Goal: Contribute content: Contribute content

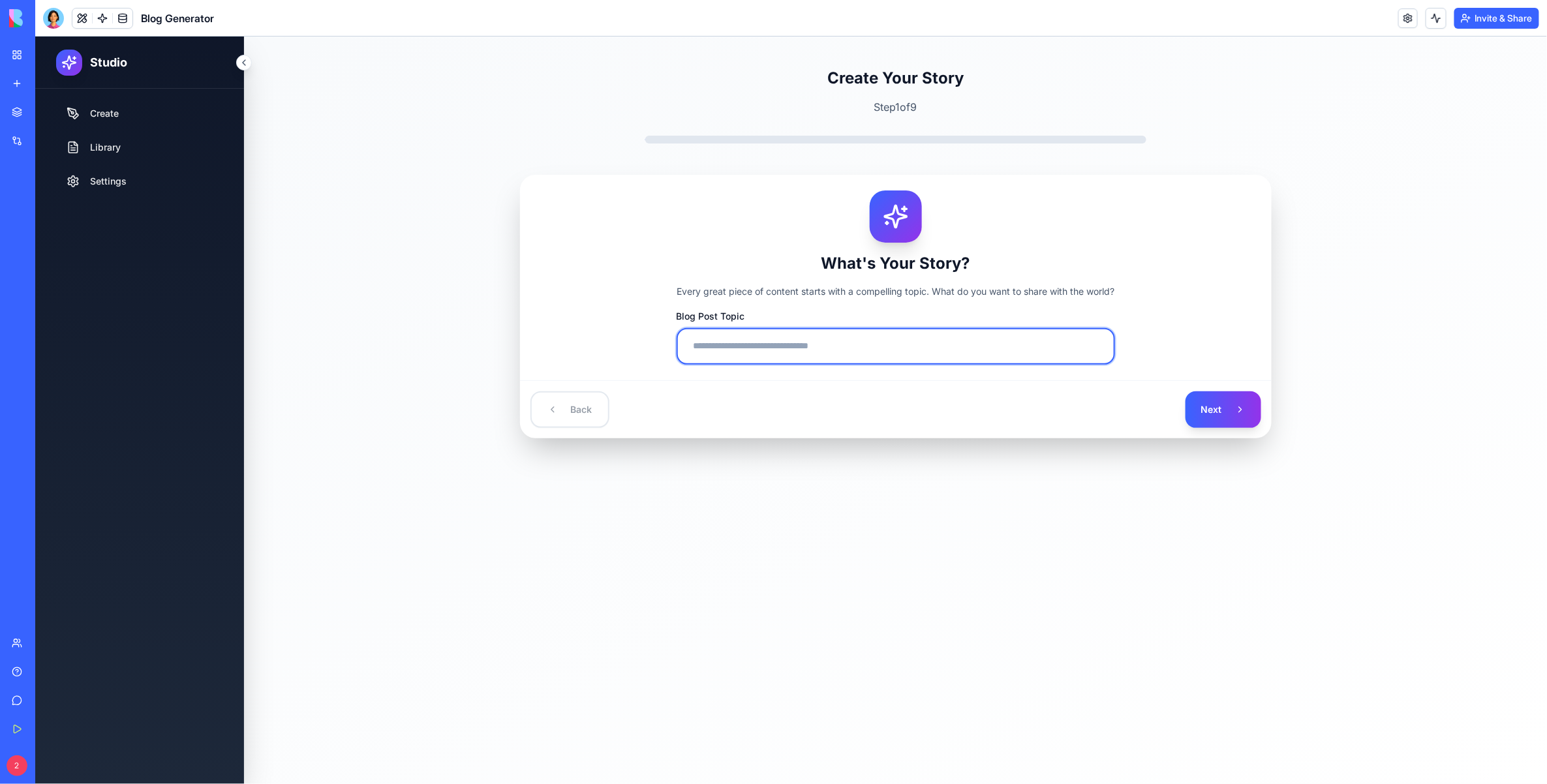
click at [729, 349] on input "Blog Post Topic" at bounding box center [895, 346] width 438 height 37
click at [702, 345] on input "Blog Post Topic" at bounding box center [895, 346] width 438 height 37
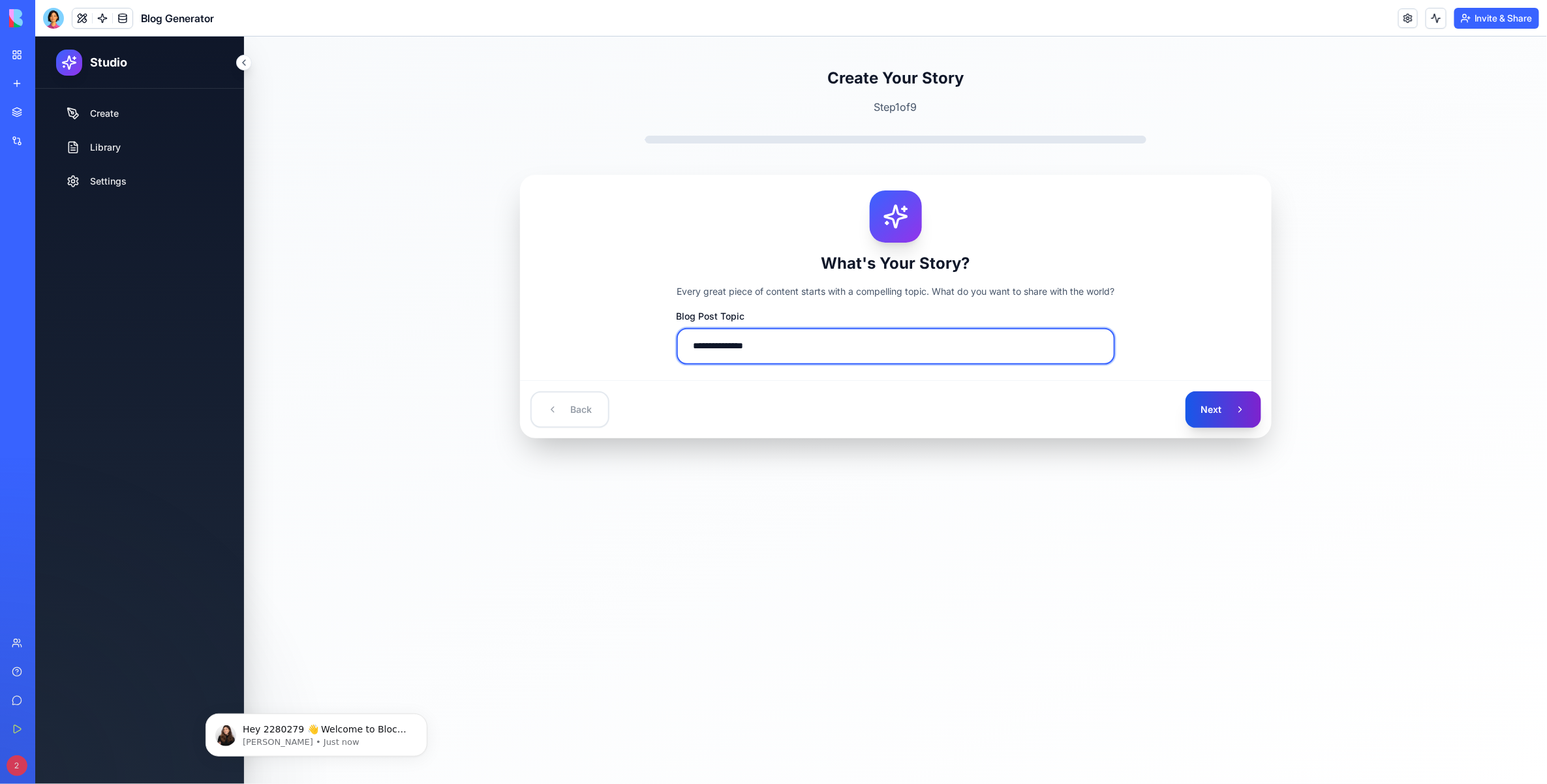
type input "**********"
click at [1210, 410] on button "Next" at bounding box center [1223, 409] width 76 height 37
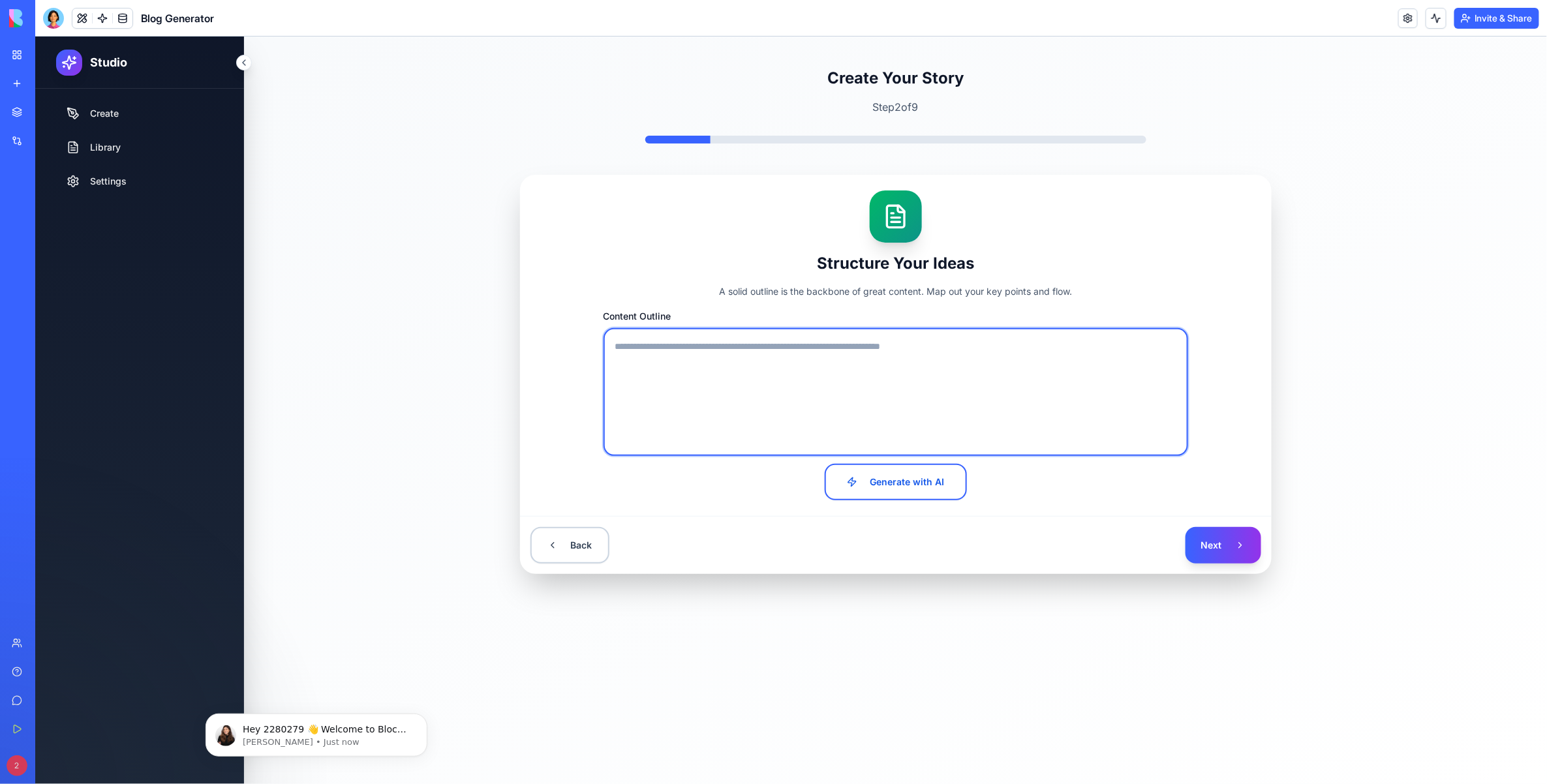
click at [738, 343] on textarea "Content Outline" at bounding box center [895, 391] width 585 height 128
type textarea "*"
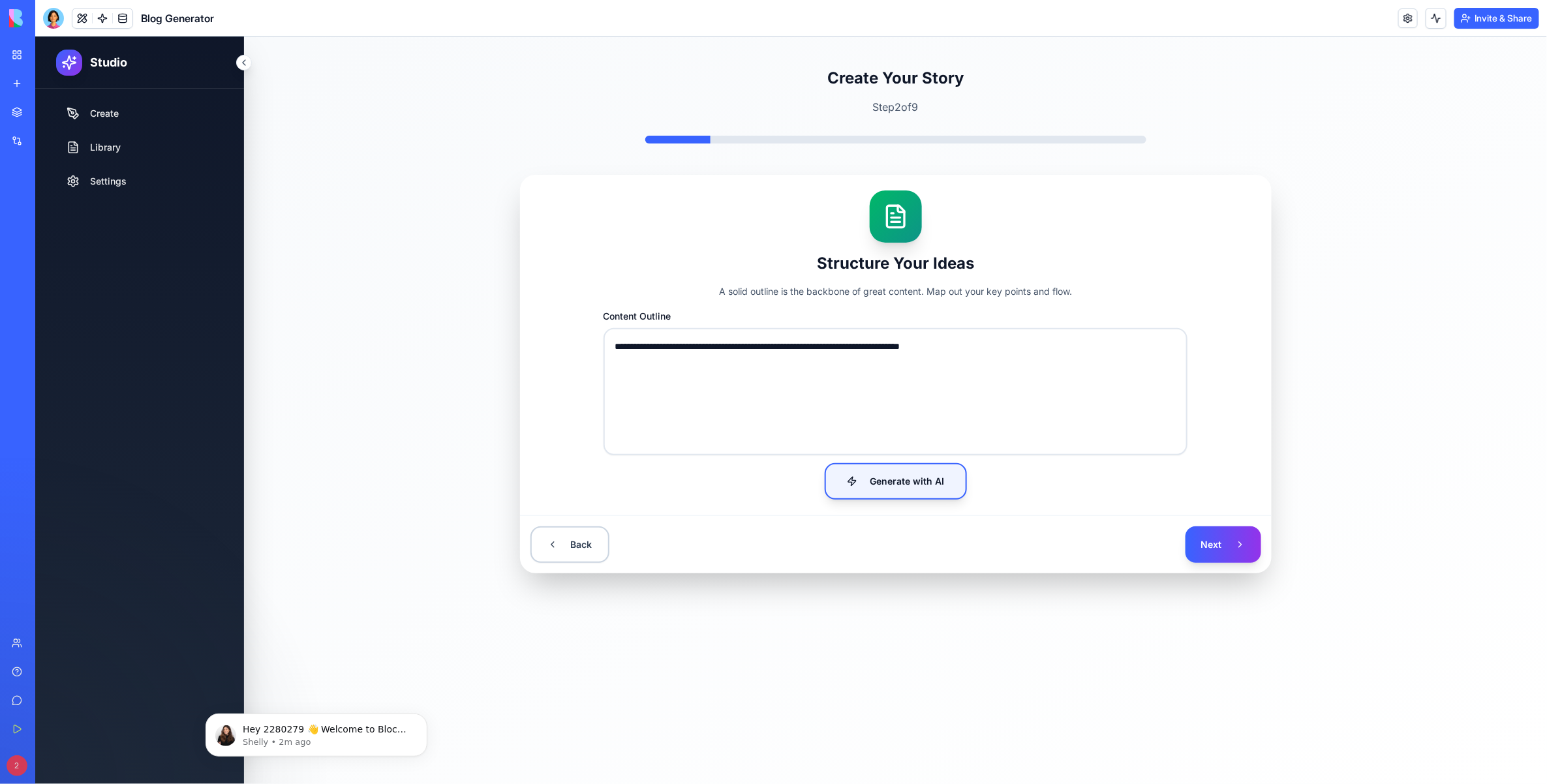
click at [896, 480] on button "Generate with AI" at bounding box center [895, 481] width 142 height 37
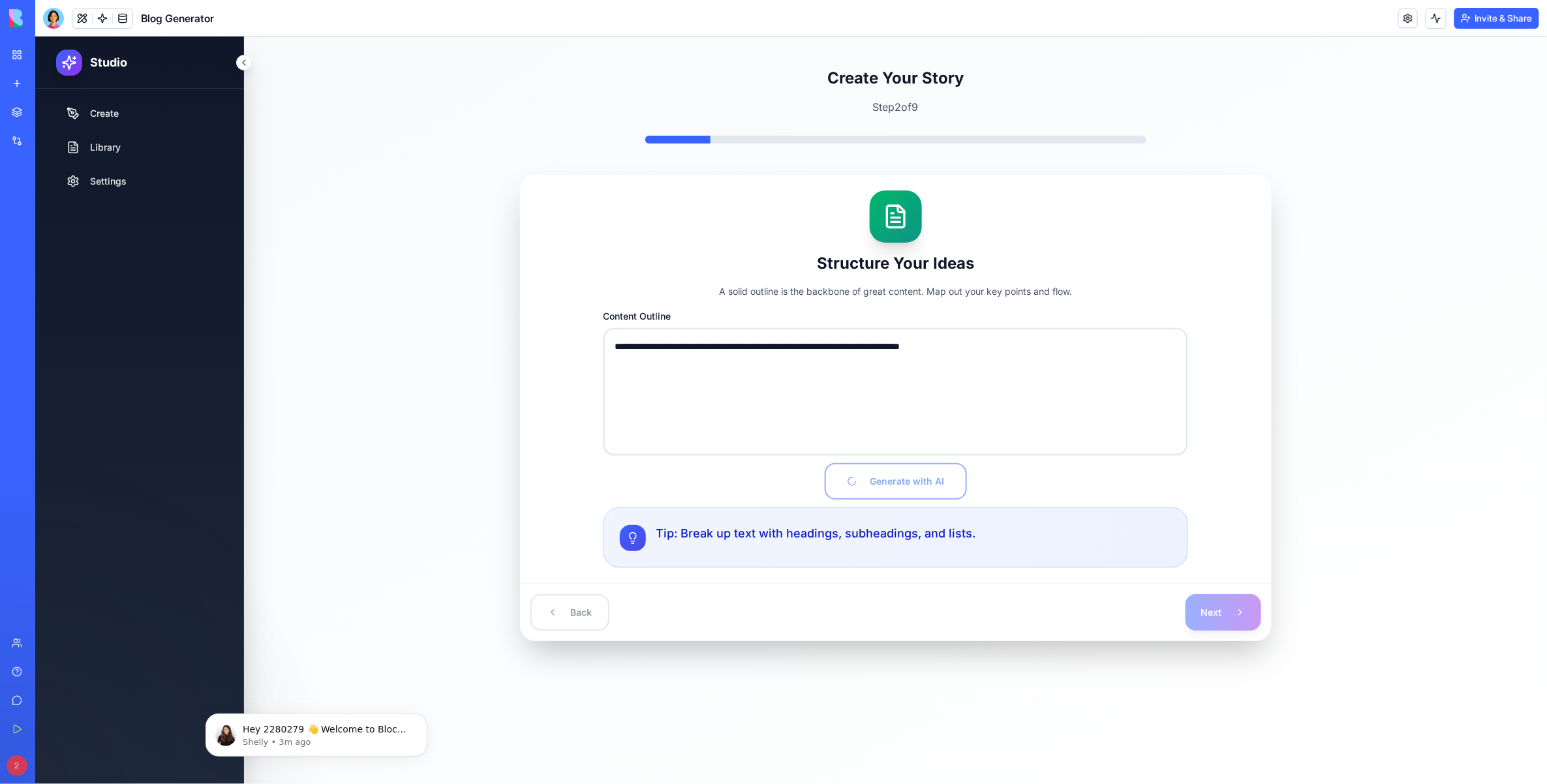
type textarea "**********"
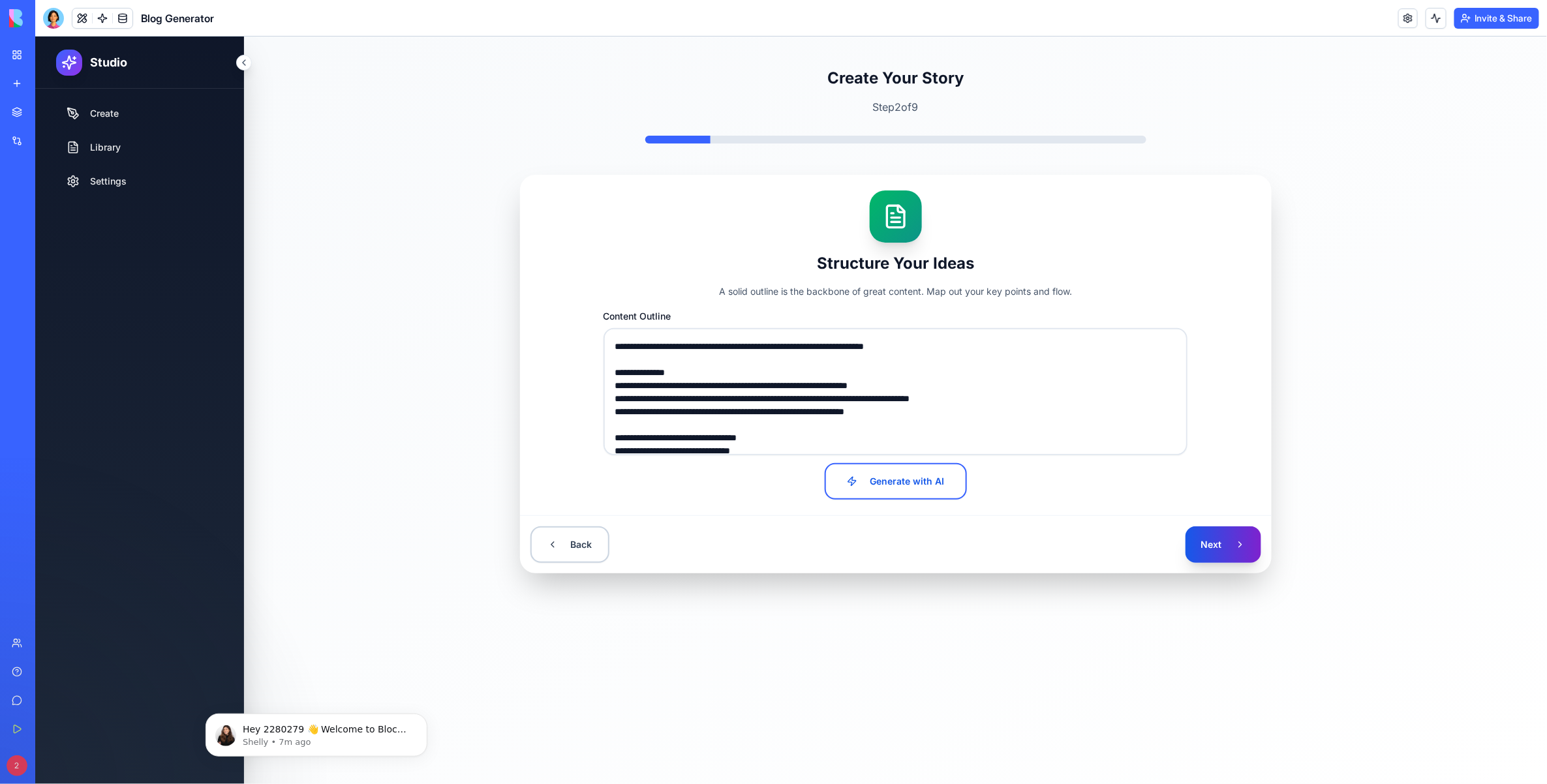
click at [1222, 544] on button "Next" at bounding box center [1223, 544] width 76 height 37
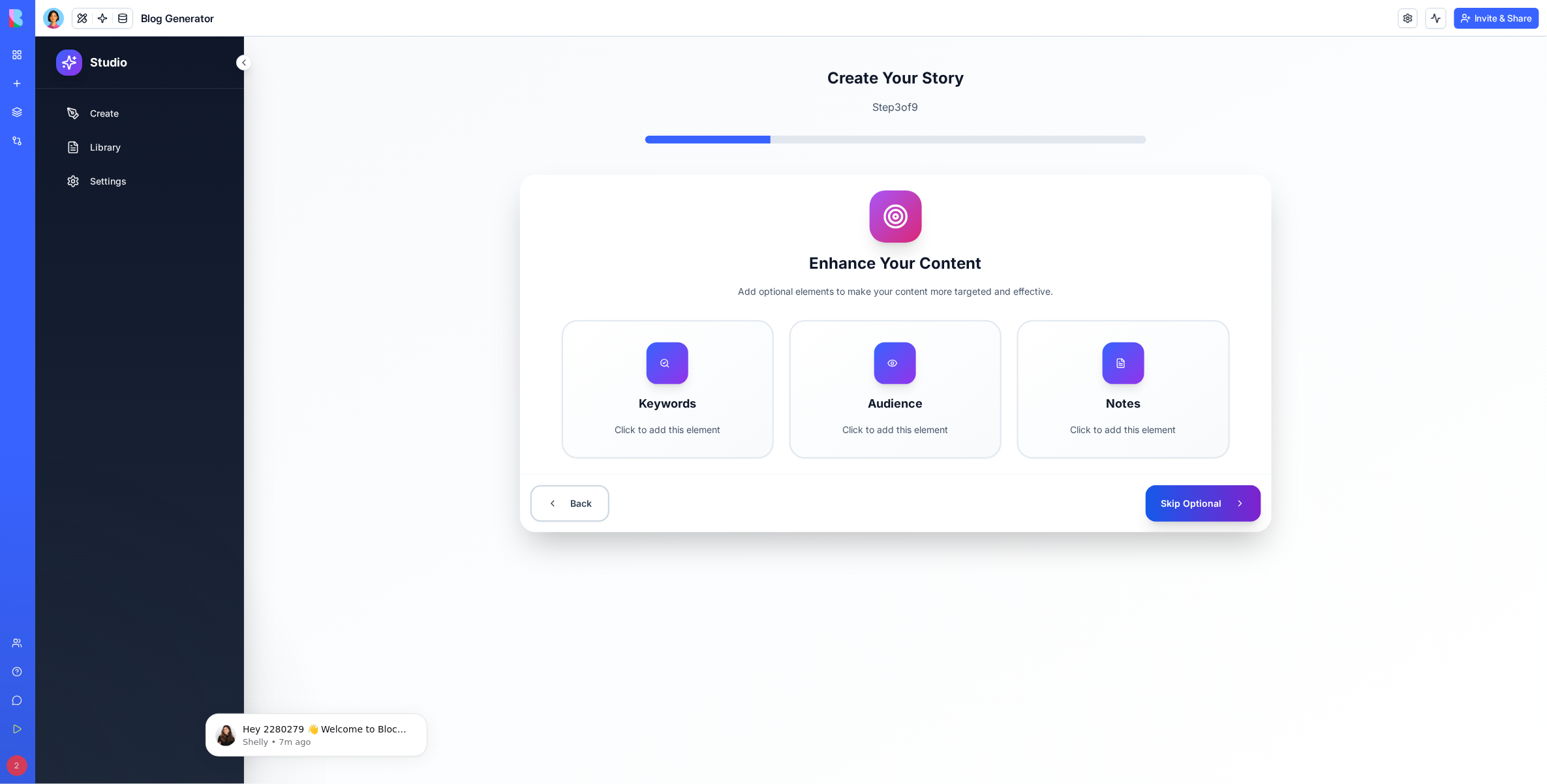
click at [1213, 500] on button "Skip Optional" at bounding box center [1202, 503] width 115 height 37
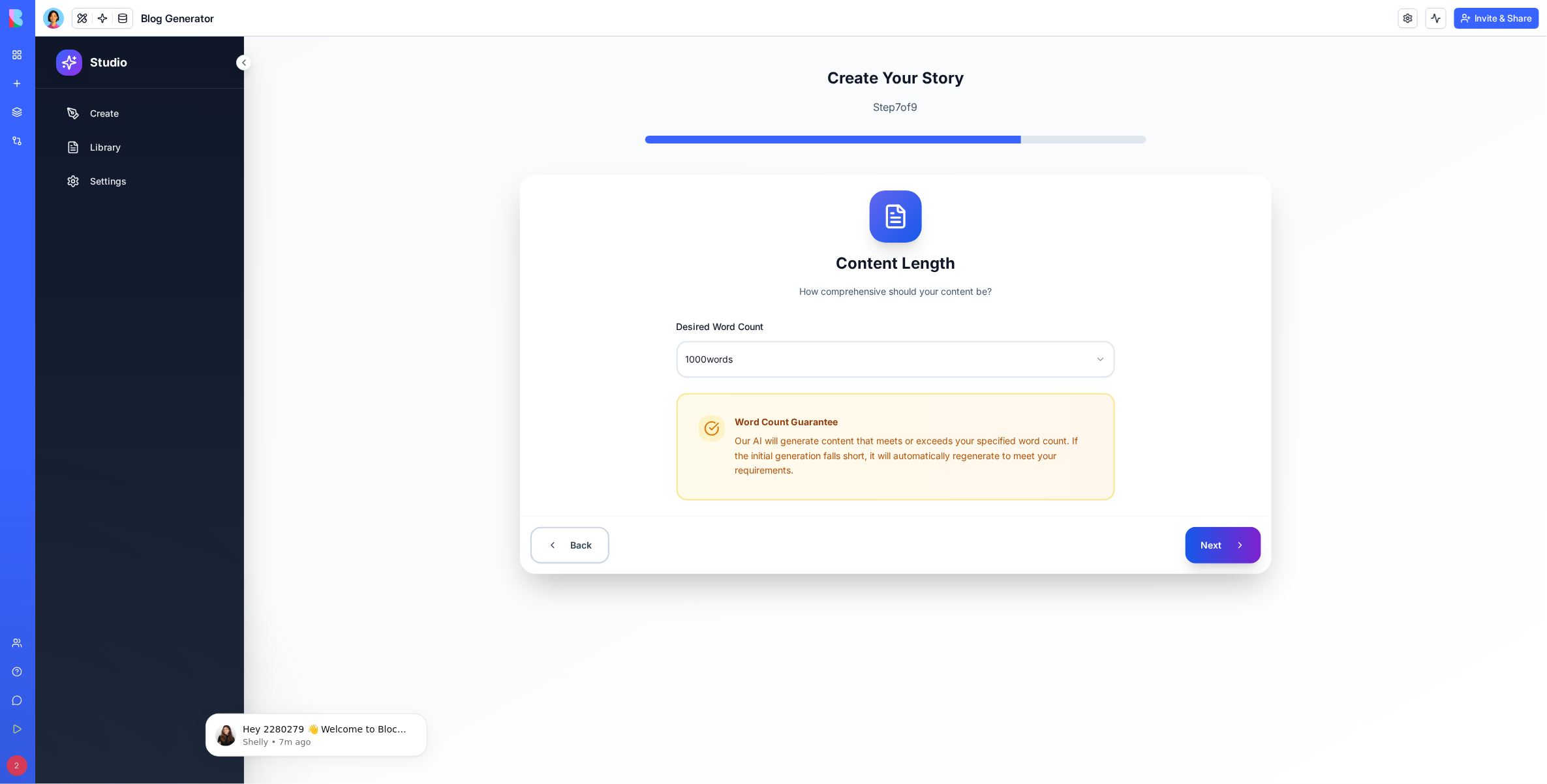
click at [1218, 542] on button "Next" at bounding box center [1223, 545] width 76 height 37
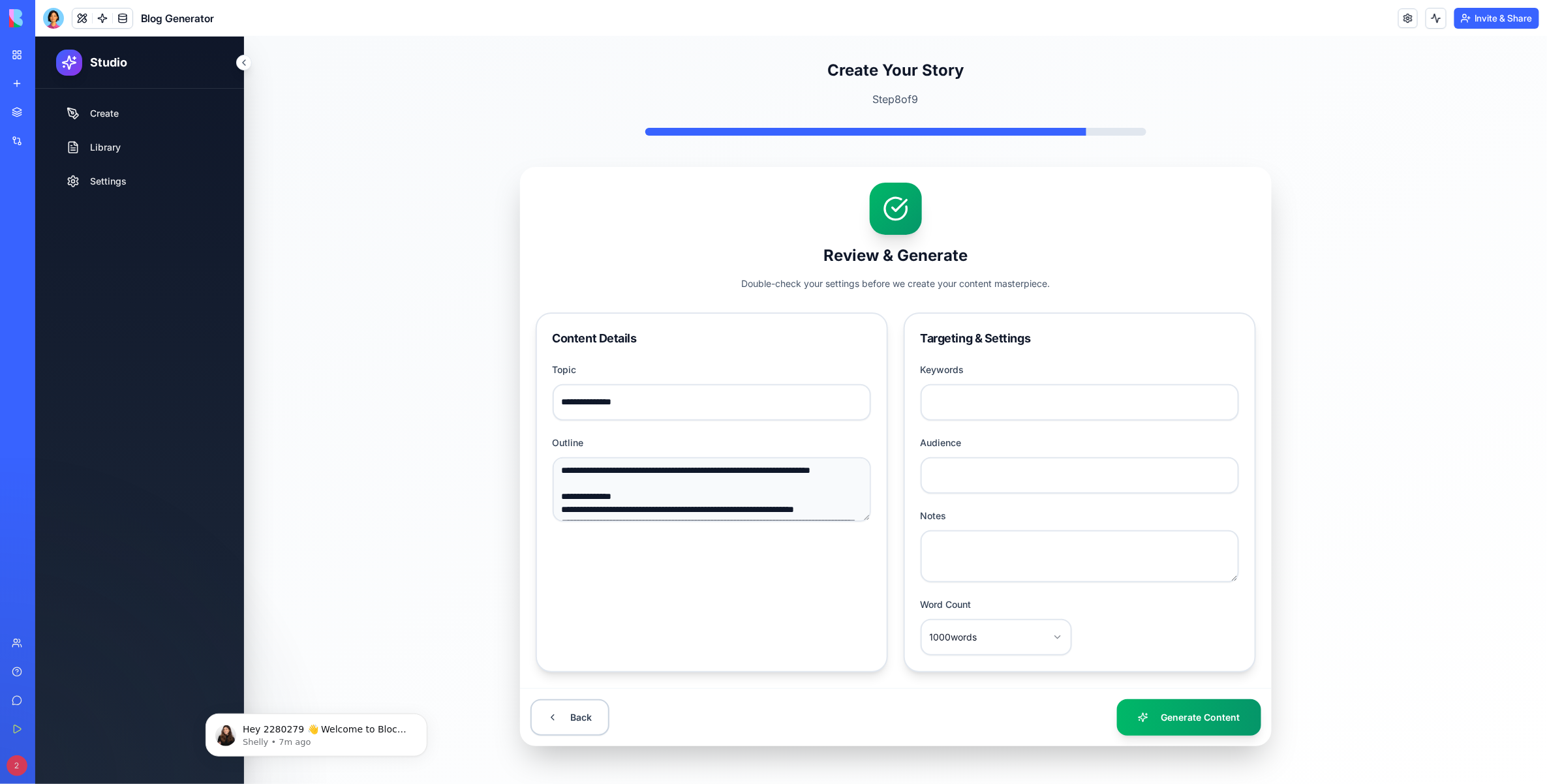
scroll to position [10, 0]
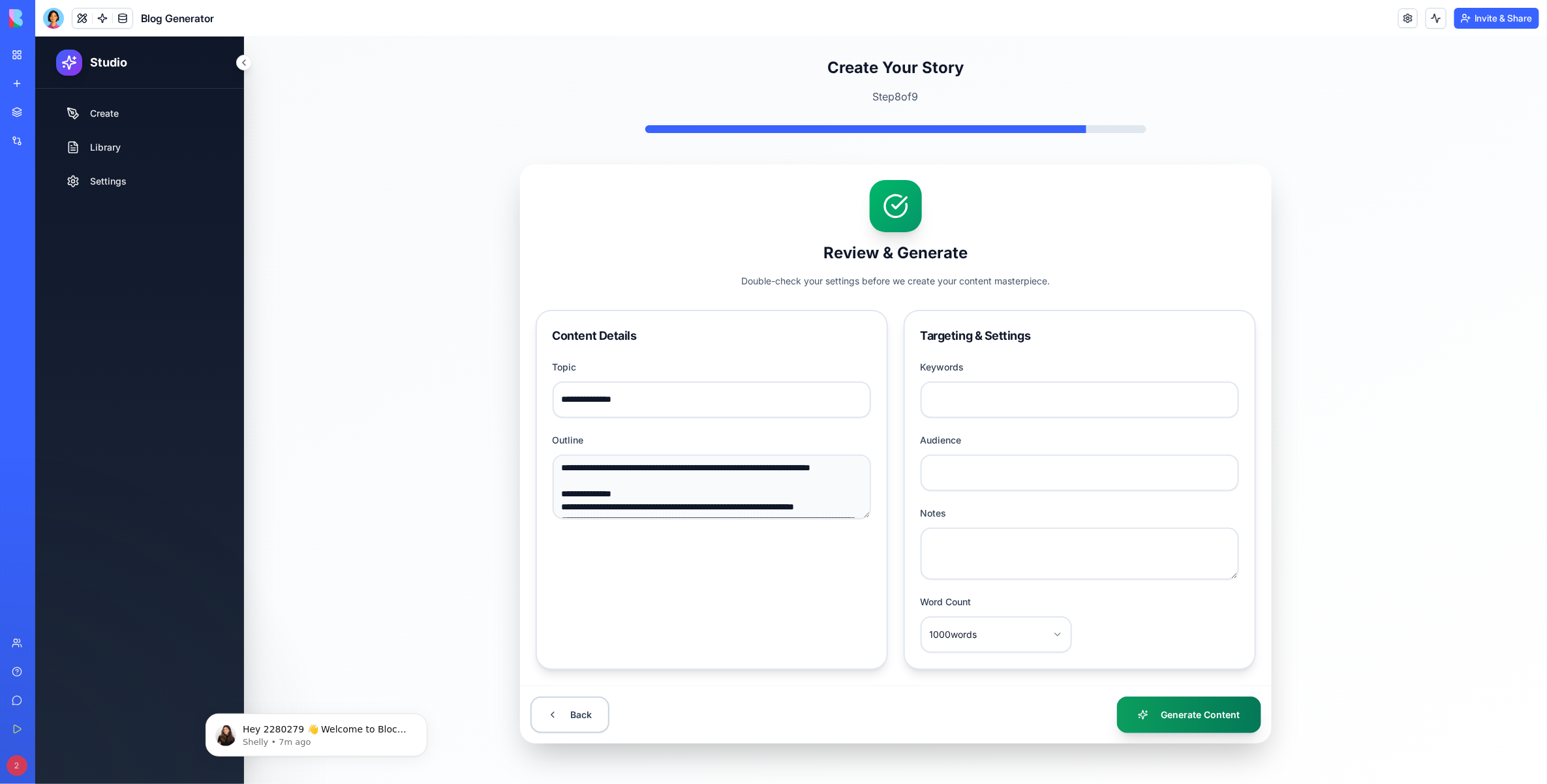
click at [1182, 711] on button "Generate Content" at bounding box center [1188, 715] width 144 height 37
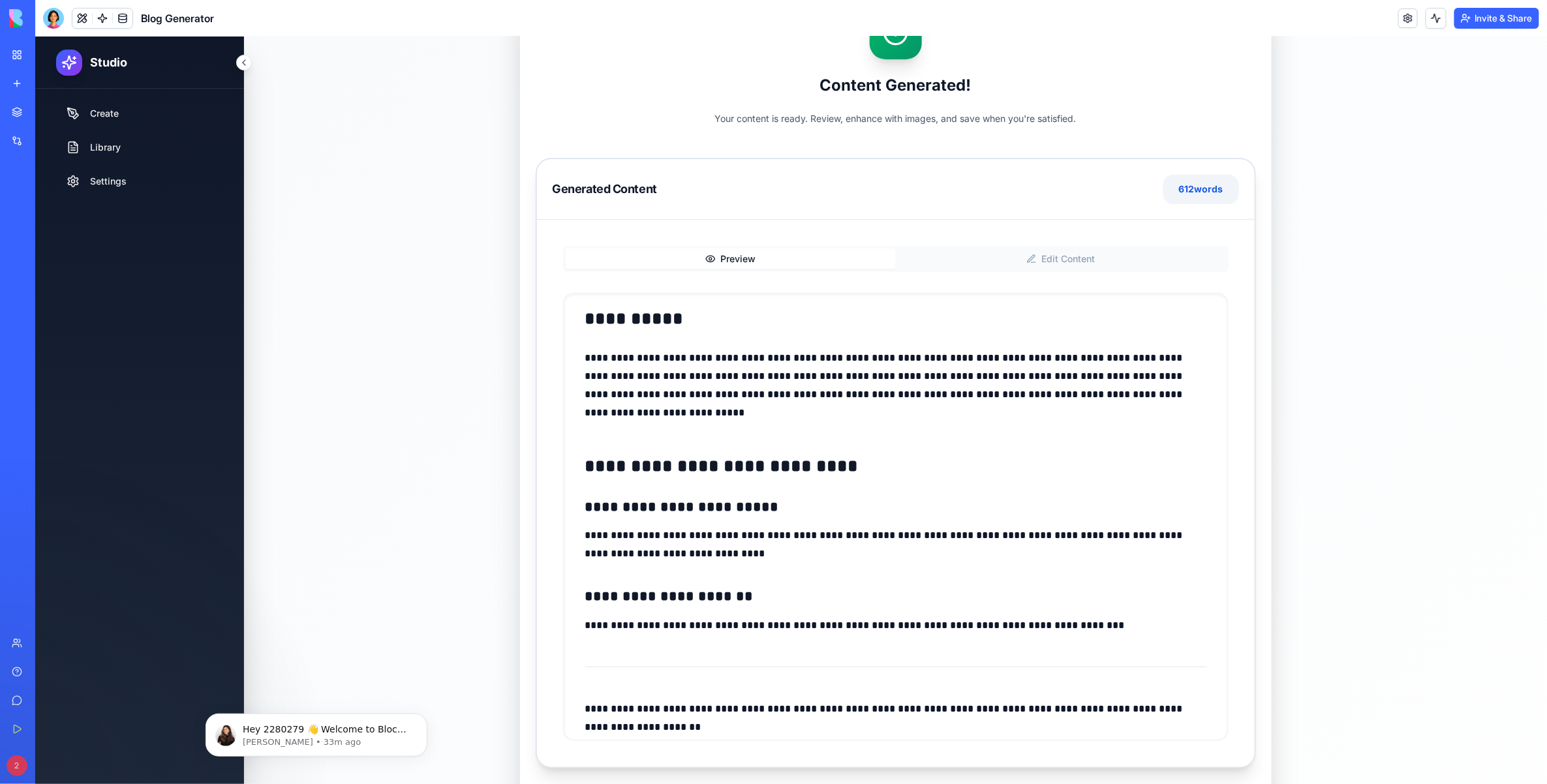
scroll to position [0, 0]
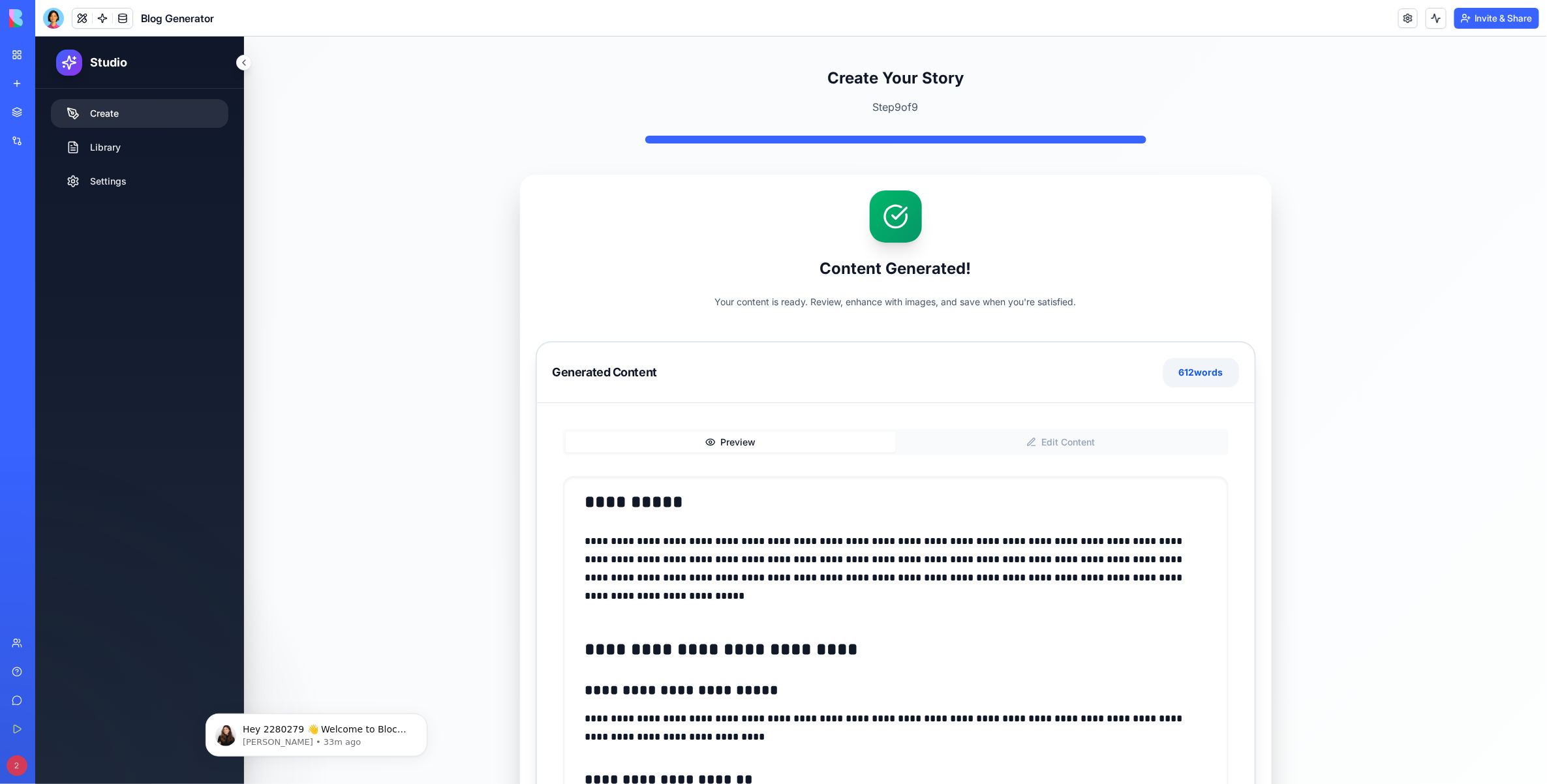
click at [105, 111] on link "Create" at bounding box center [139, 113] width 177 height 28
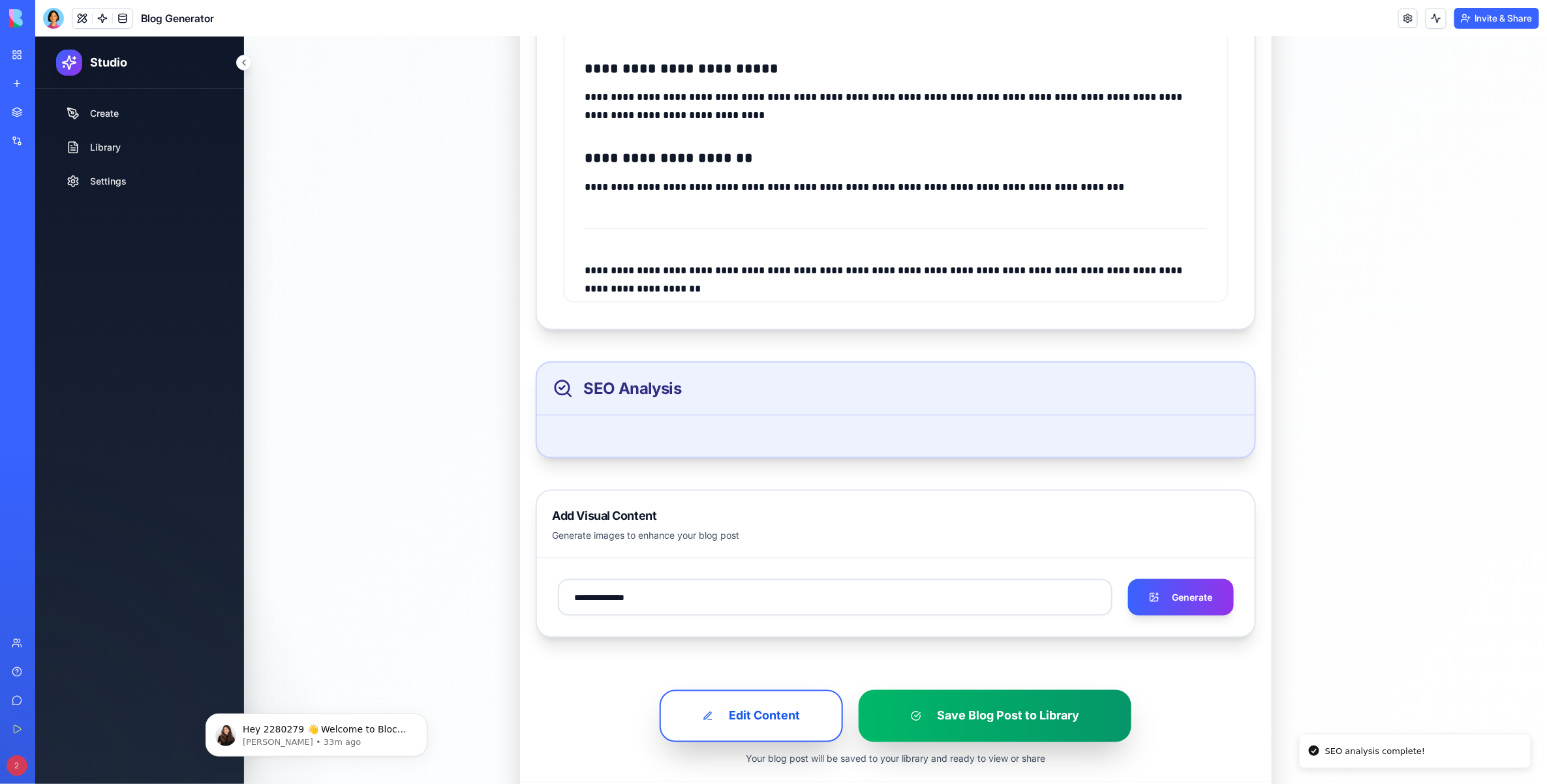
scroll to position [717, 0]
